Goal: Task Accomplishment & Management: Use online tool/utility

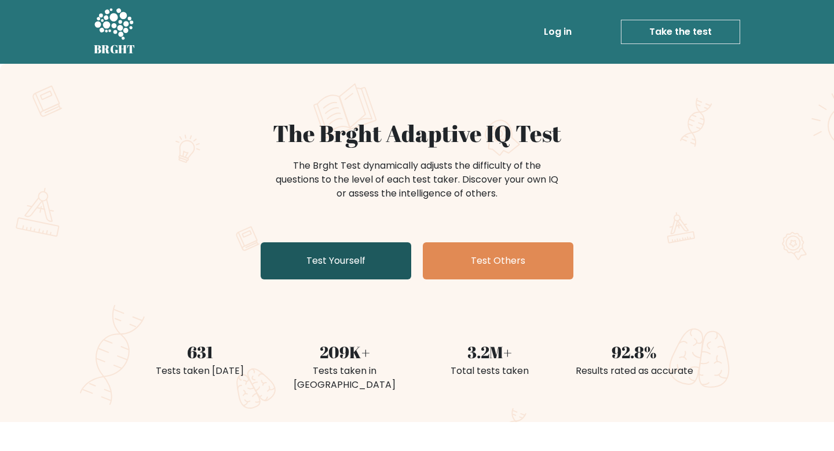
scroll to position [93, 0]
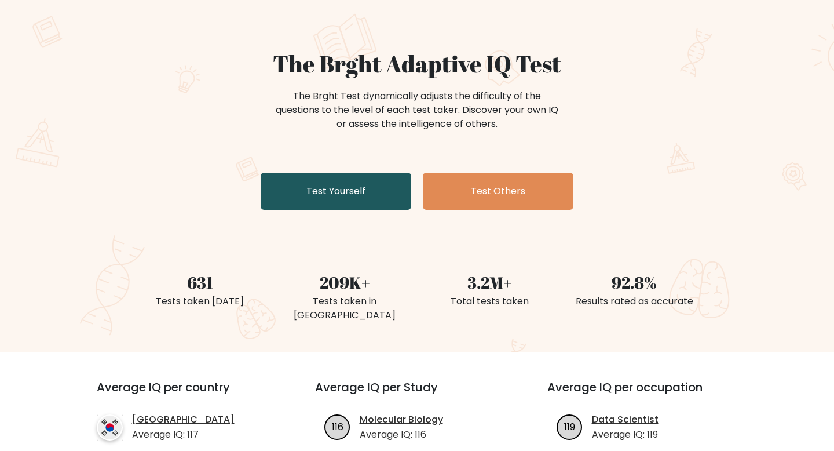
click at [346, 173] on link "Test Yourself" at bounding box center [336, 191] width 151 height 37
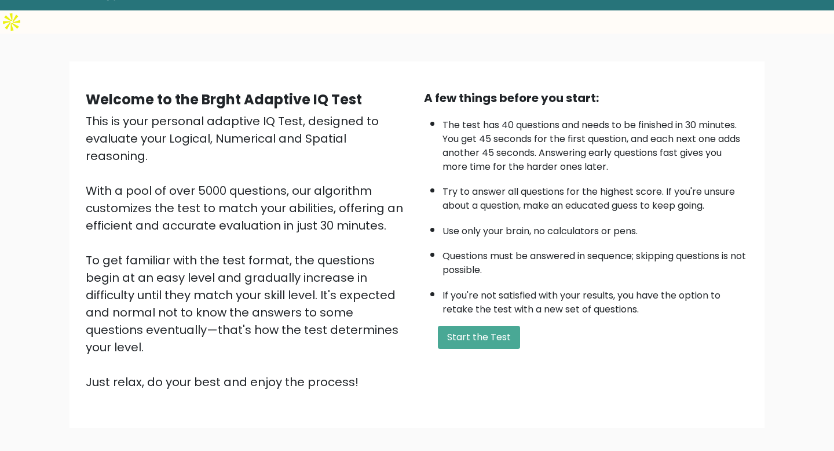
scroll to position [79, 0]
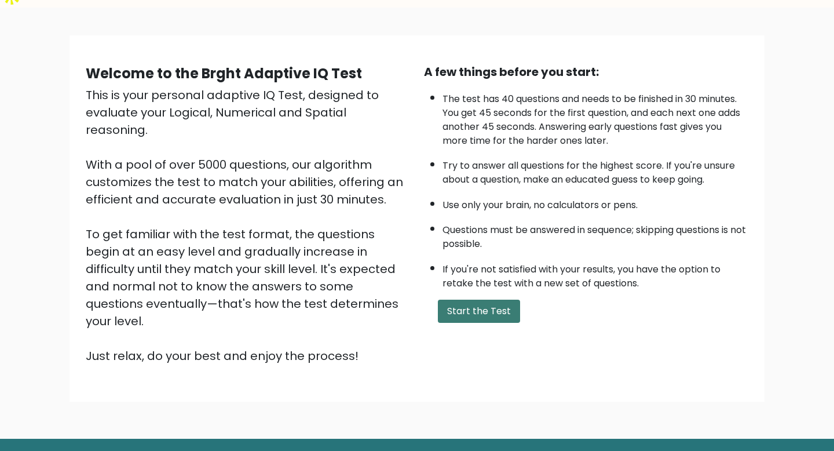
click at [506, 300] on button "Start the Test" at bounding box center [479, 311] width 82 height 23
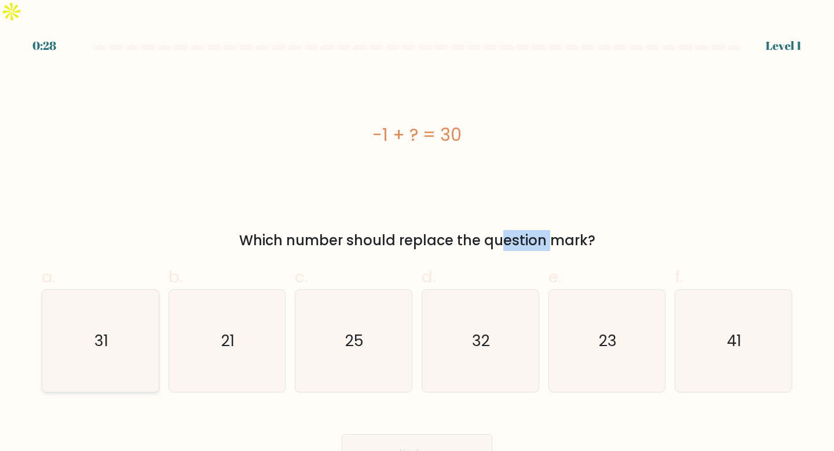
click at [113, 337] on icon "31" at bounding box center [100, 341] width 103 height 103
click at [417, 233] on input "a. 31" at bounding box center [417, 229] width 1 height 8
radio input "true"
click at [444, 434] on button "Next" at bounding box center [417, 452] width 151 height 37
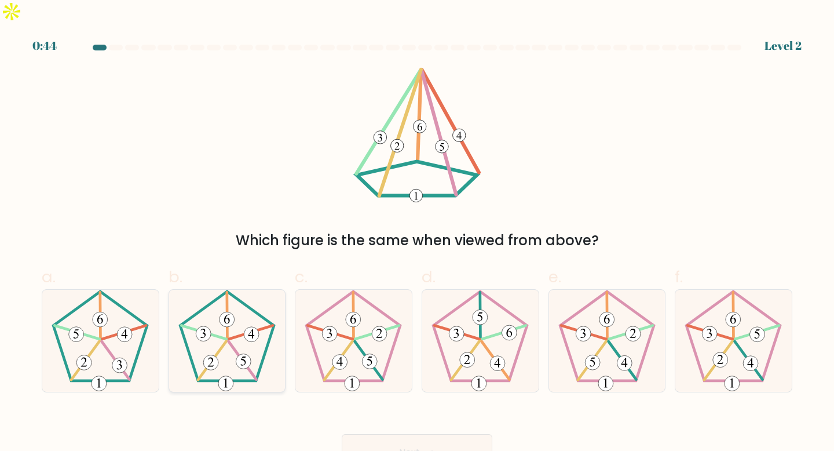
click at [225, 341] on 142 at bounding box center [212, 360] width 28 height 39
click at [417, 233] on input "b." at bounding box center [417, 229] width 1 height 8
radio input "true"
click at [422, 434] on button "Next" at bounding box center [417, 452] width 151 height 37
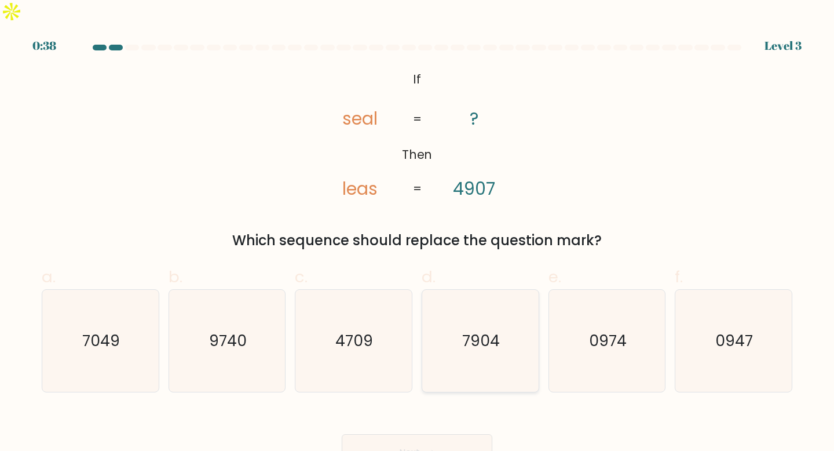
click at [490, 330] on text "7904" at bounding box center [482, 340] width 38 height 21
click at [418, 233] on input "d. 7904" at bounding box center [417, 229] width 1 height 8
radio input "true"
click at [432, 434] on button "Next" at bounding box center [417, 452] width 151 height 37
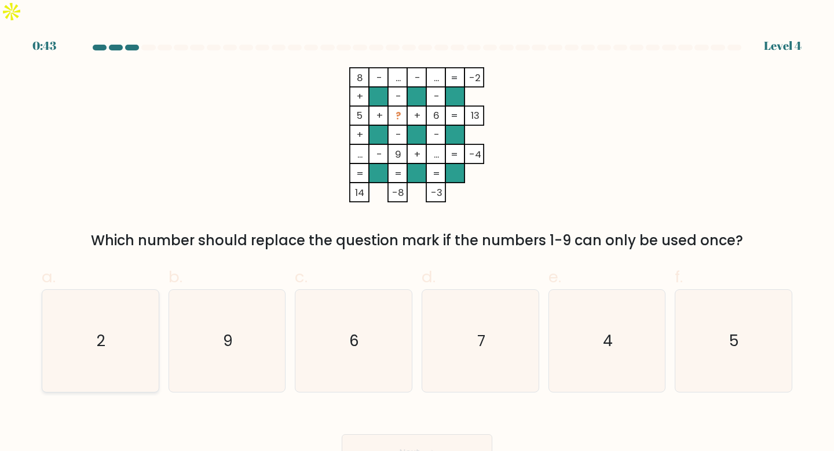
click at [130, 335] on icon "2" at bounding box center [100, 341] width 103 height 103
click at [417, 233] on input "a. 2" at bounding box center [417, 229] width 1 height 8
radio input "true"
click at [432, 437] on button "Next" at bounding box center [417, 452] width 151 height 37
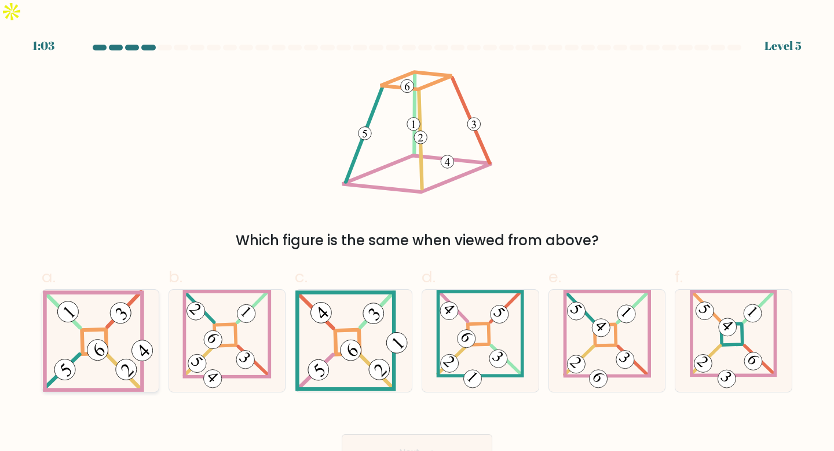
click at [108, 335] on 847 at bounding box center [98, 350] width 30 height 30
click at [417, 233] on input "a." at bounding box center [417, 229] width 1 height 8
radio input "true"
click at [483, 434] on button "Next" at bounding box center [417, 452] width 151 height 37
click at [422, 450] on icon at bounding box center [428, 453] width 16 height 6
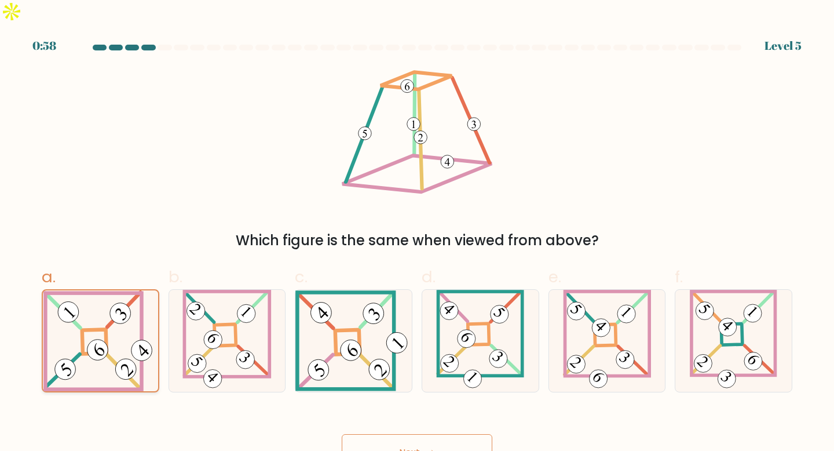
click at [81, 352] on icon at bounding box center [100, 340] width 114 height 101
click at [417, 233] on input "a." at bounding box center [417, 229] width 1 height 8
click at [425, 449] on body "0:57 Level 5" at bounding box center [417, 235] width 834 height 471
click at [415, 434] on button "Next" at bounding box center [417, 452] width 151 height 37
click at [448, 434] on button "Next" at bounding box center [417, 452] width 151 height 37
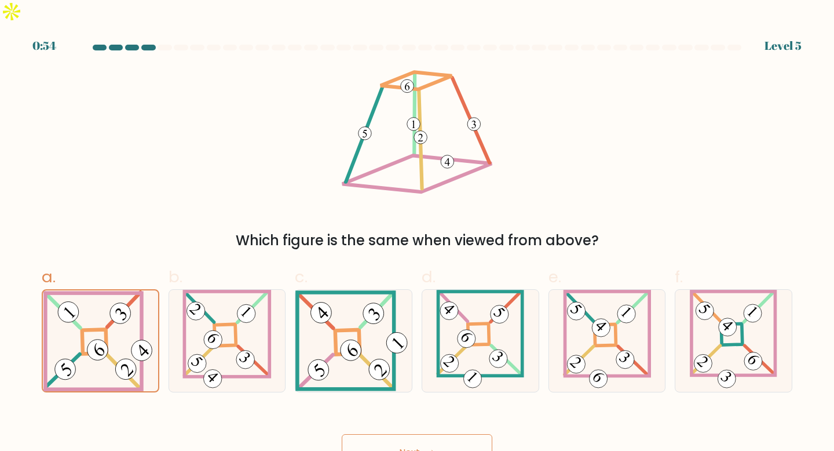
click at [388, 440] on button "Next" at bounding box center [417, 452] width 151 height 37
click at [436, 434] on button "Next" at bounding box center [417, 452] width 151 height 37
click at [428, 434] on button "Next" at bounding box center [417, 452] width 151 height 37
click at [428, 368] on div at bounding box center [481, 341] width 118 height 104
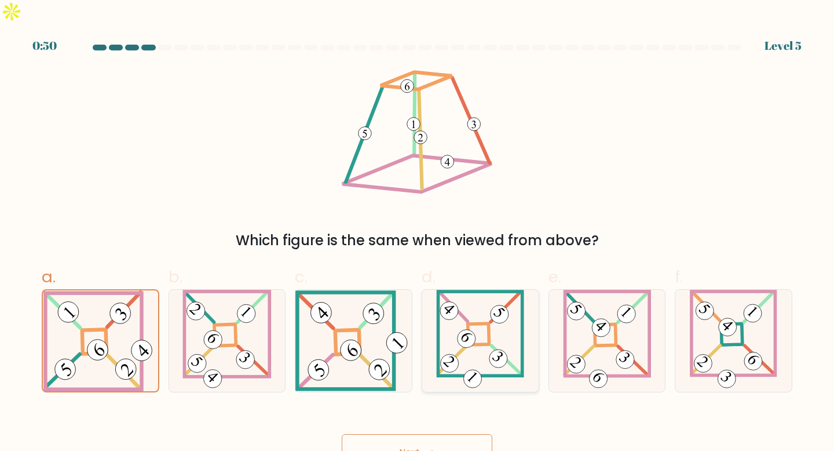
click at [418, 233] on input "d." at bounding box center [417, 229] width 1 height 8
radio input "true"
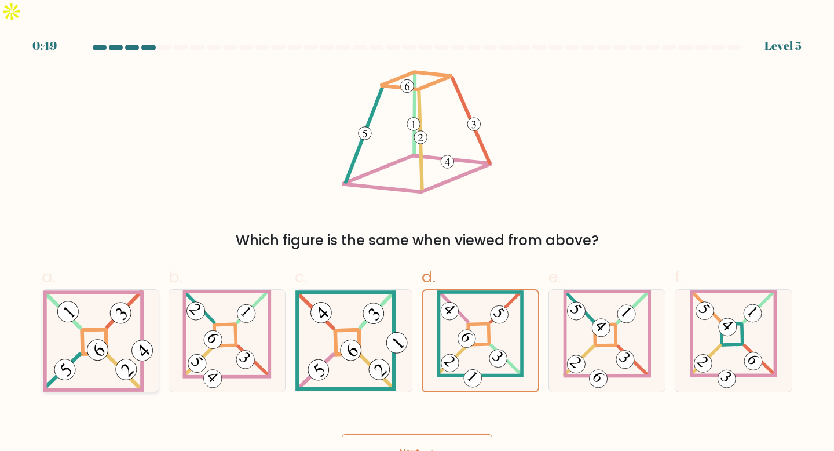
click at [71, 355] on 846 at bounding box center [65, 370] width 30 height 30
click at [417, 233] on input "a." at bounding box center [417, 229] width 1 height 8
radio input "true"
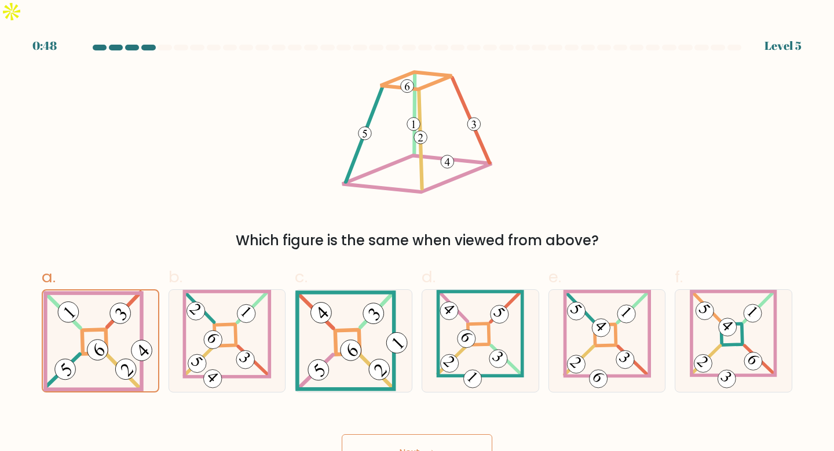
click at [396, 434] on button "Next" at bounding box center [417, 452] width 151 height 37
click at [436, 434] on button "Next" at bounding box center [417, 452] width 151 height 37
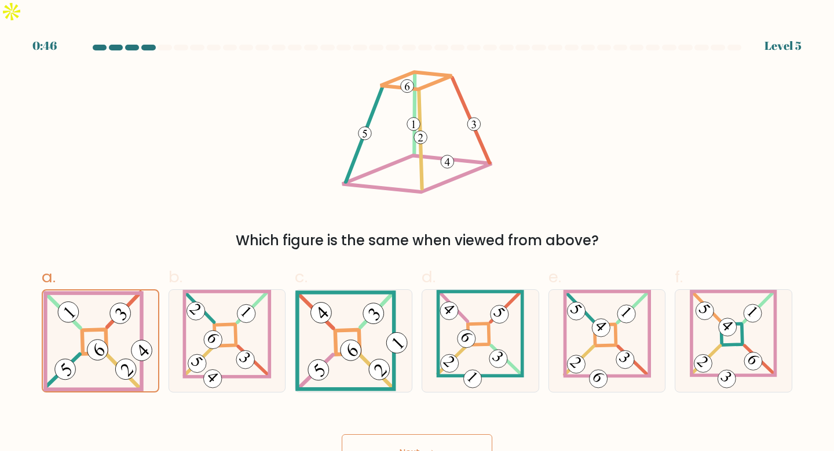
click at [436, 434] on button "Next" at bounding box center [417, 452] width 151 height 37
click at [411, 447] on button "Next" at bounding box center [417, 452] width 151 height 37
